Goal: Navigation & Orientation: Find specific page/section

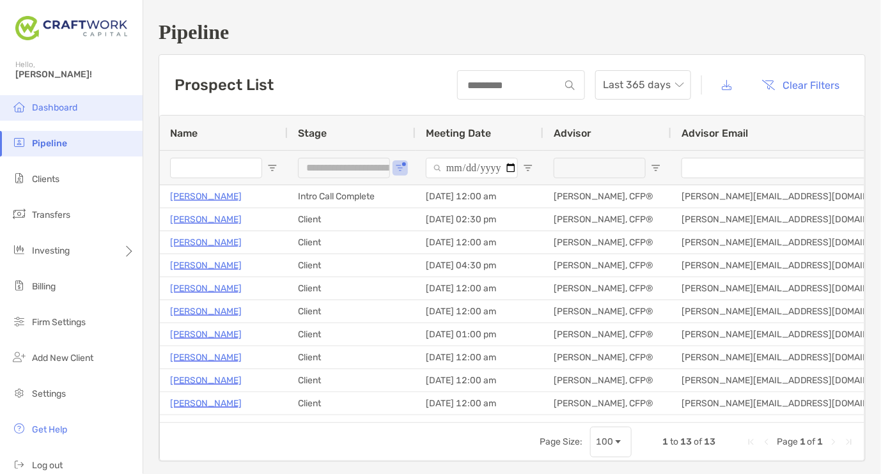
click at [41, 107] on span "Dashboard" at bounding box center [54, 107] width 45 height 11
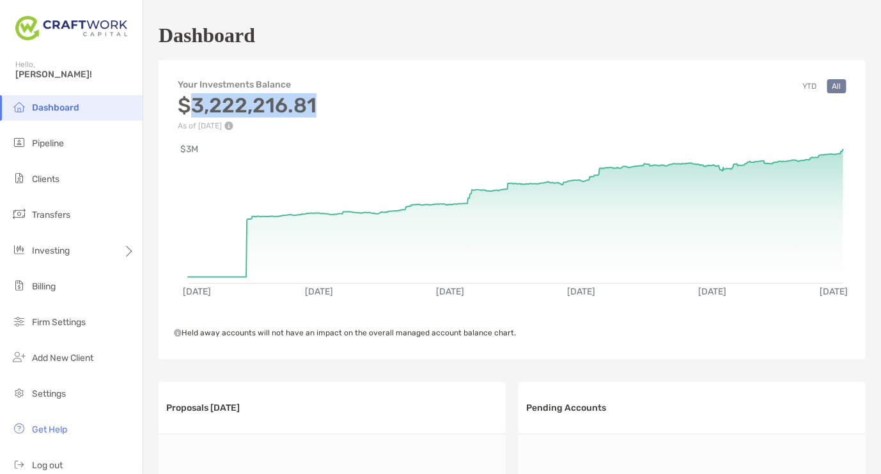
drag, startPoint x: 190, startPoint y: 107, endPoint x: 354, endPoint y: 113, distance: 164.4
click at [354, 113] on div "Your Investments Balance $3,222,216.81 As of [DATE] YTD All" at bounding box center [512, 98] width 707 height 64
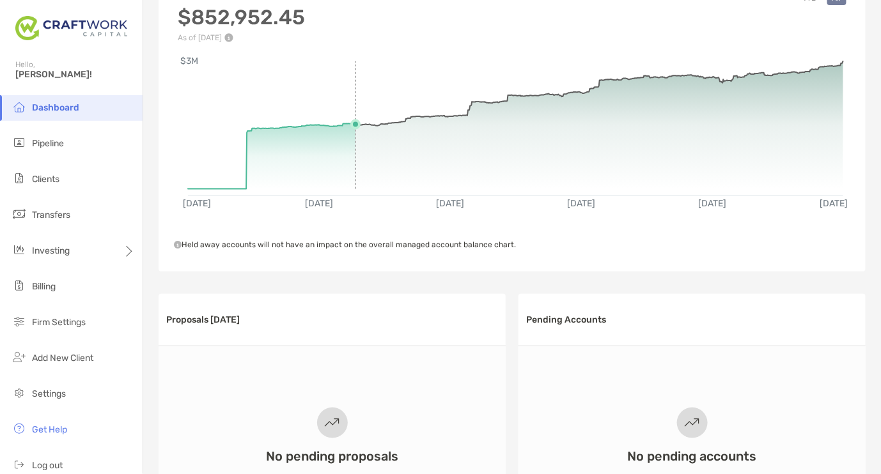
scroll to position [198, 0]
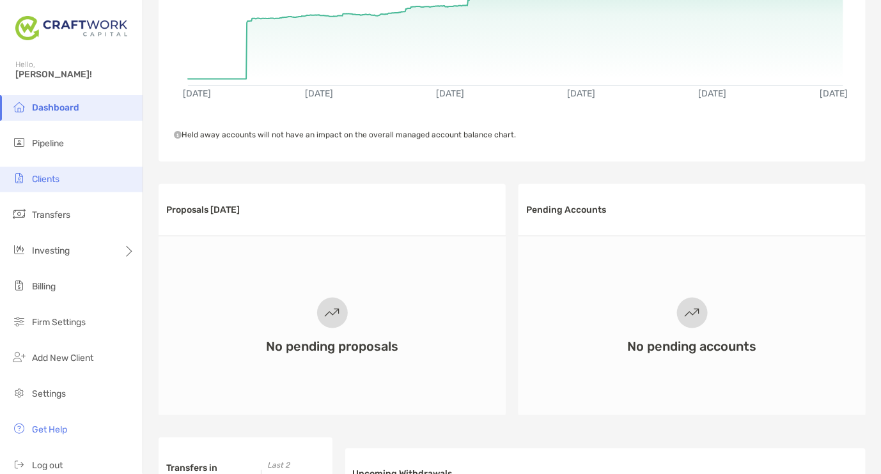
click at [75, 185] on li "Clients" at bounding box center [71, 180] width 143 height 26
